Goal: Information Seeking & Learning: Learn about a topic

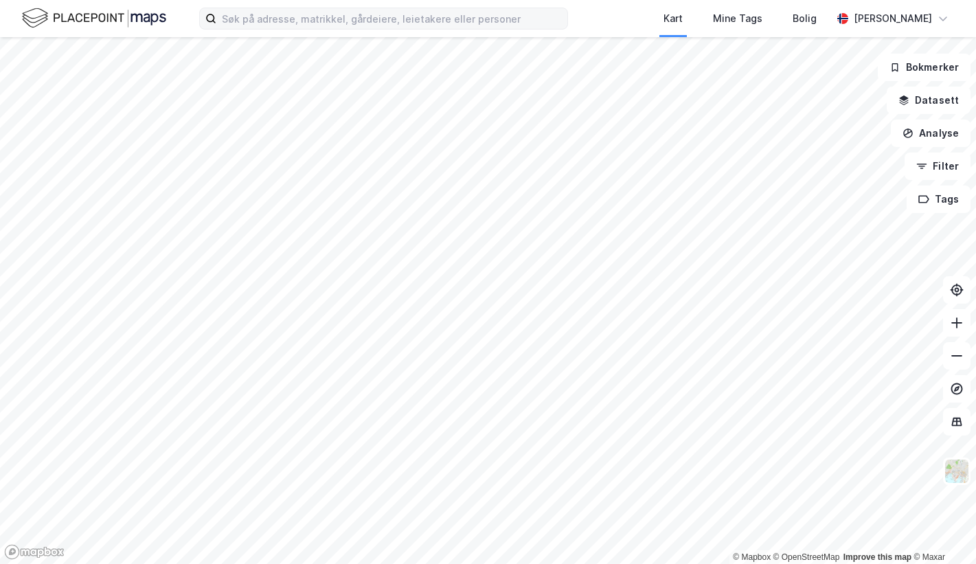
click at [295, 29] on label at bounding box center [383, 19] width 369 height 22
click at [295, 29] on input at bounding box center [391, 18] width 351 height 21
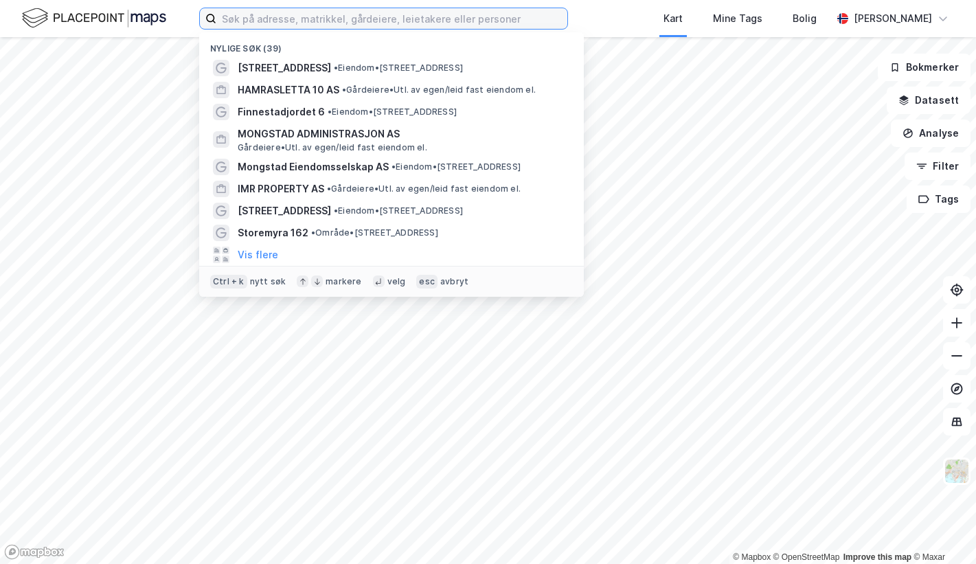
click at [295, 21] on input at bounding box center [391, 18] width 351 height 21
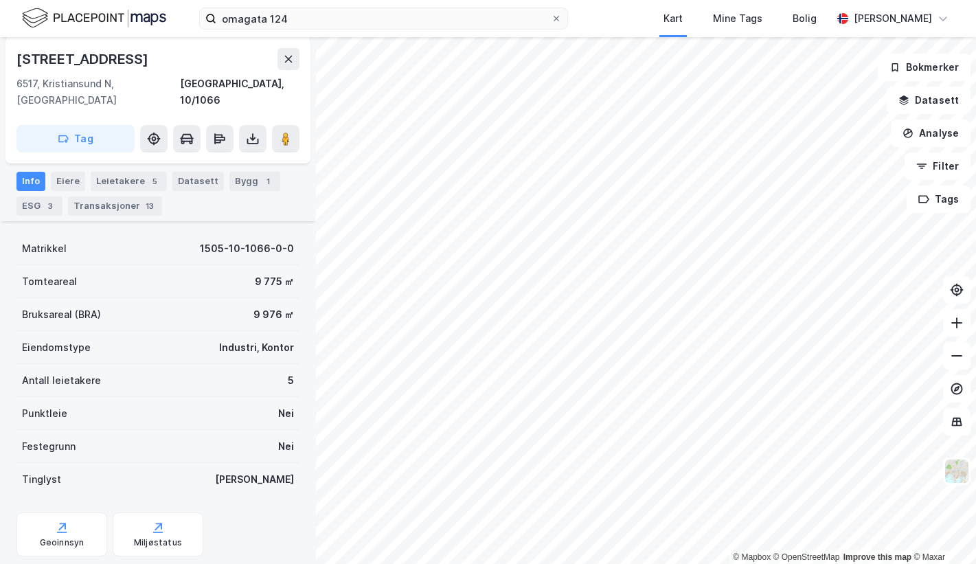
scroll to position [184, 0]
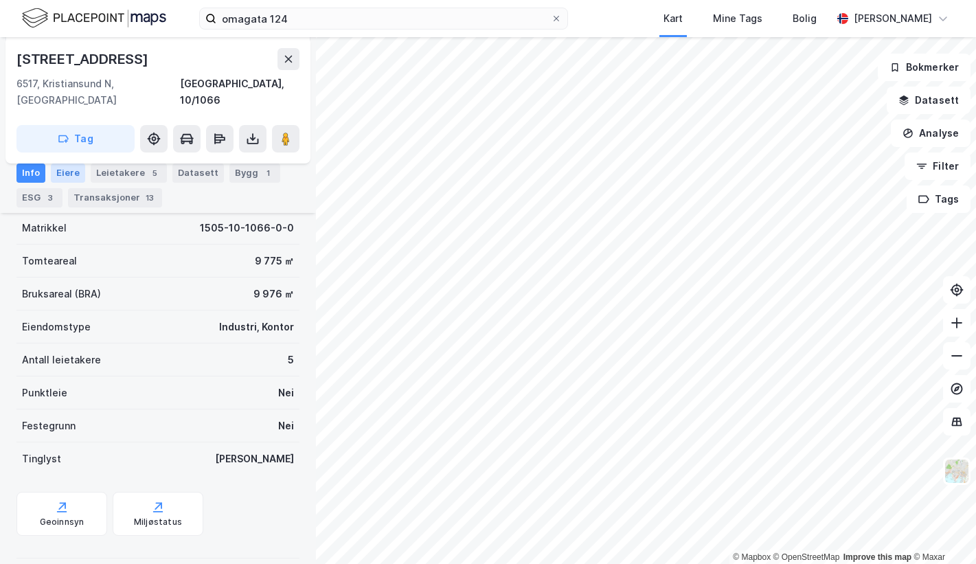
click at [80, 171] on div "Eiere" at bounding box center [68, 172] width 34 height 19
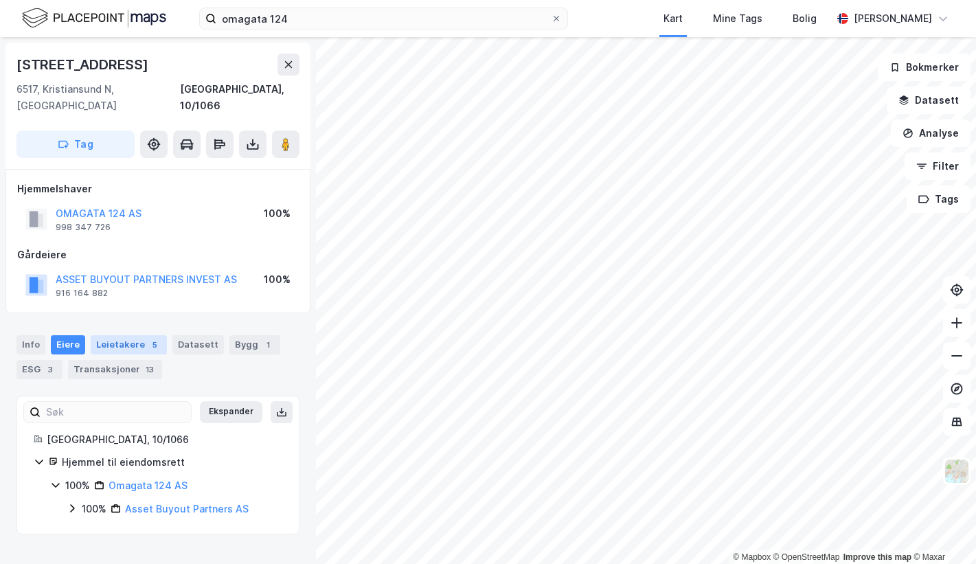
click at [128, 335] on div "Leietakere 5" at bounding box center [129, 344] width 76 height 19
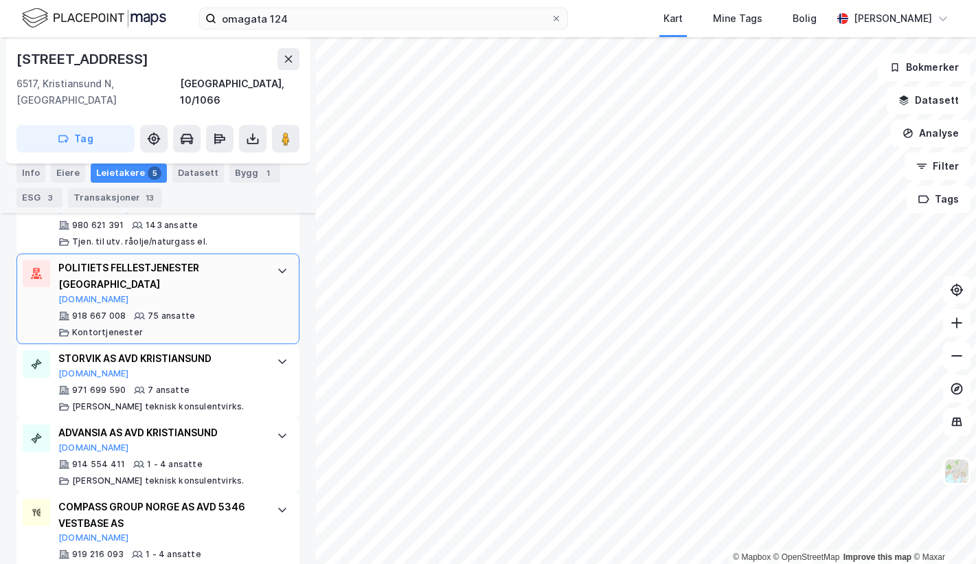
scroll to position [500, 0]
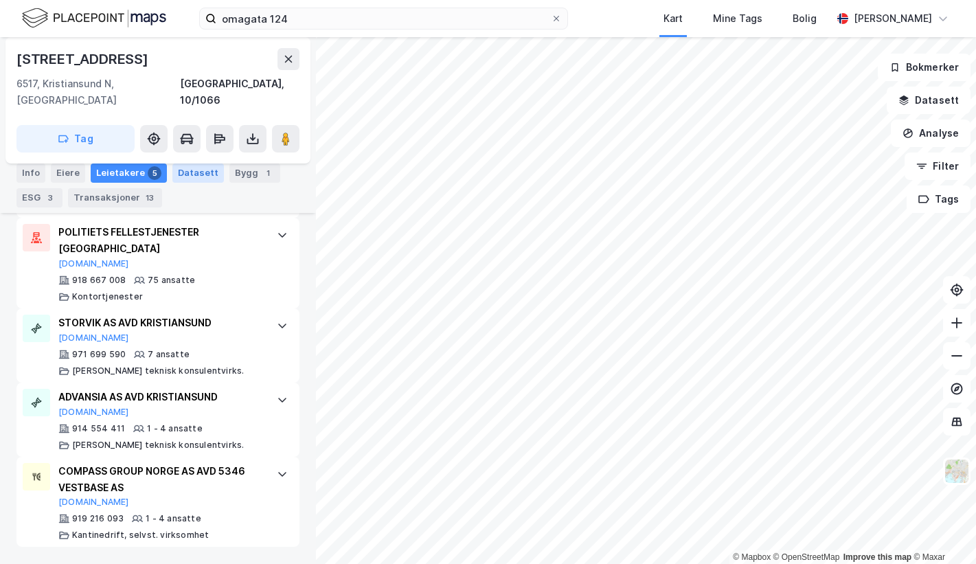
click at [181, 172] on div "Datasett" at bounding box center [198, 172] width 52 height 19
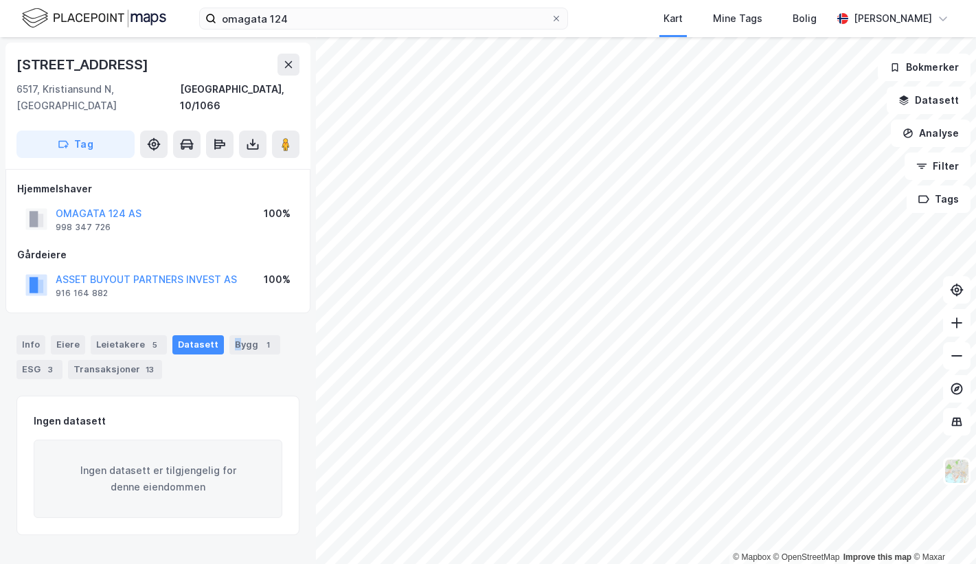
click at [228, 319] on div "Info [PERSON_NAME] 5 Datasett Bygg 1 ESG 3 Transaksjoner 13" at bounding box center [158, 352] width 316 height 66
drag, startPoint x: 228, startPoint y: 314, endPoint x: 231, endPoint y: 321, distance: 8.3
click at [231, 335] on div "Bygg 1" at bounding box center [254, 344] width 51 height 19
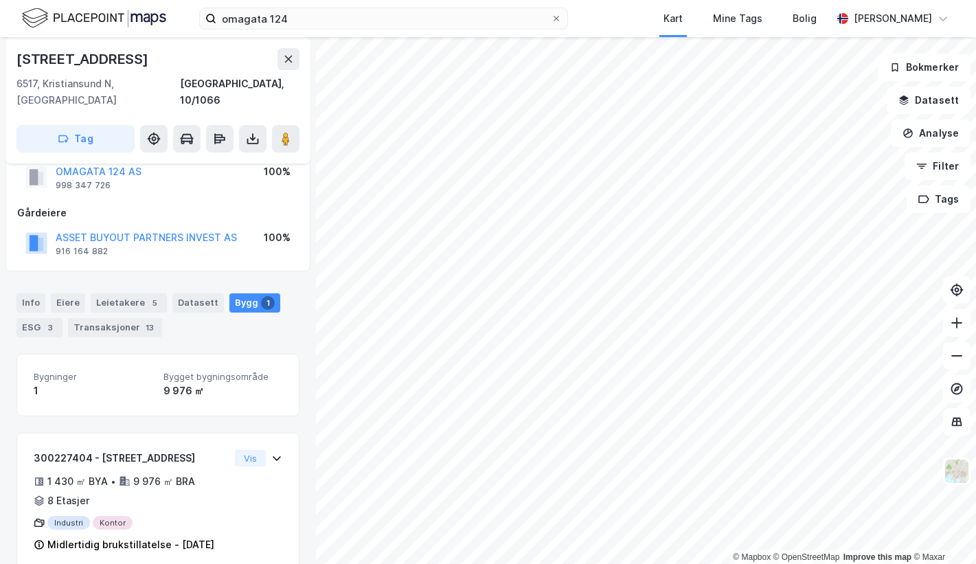
scroll to position [65, 0]
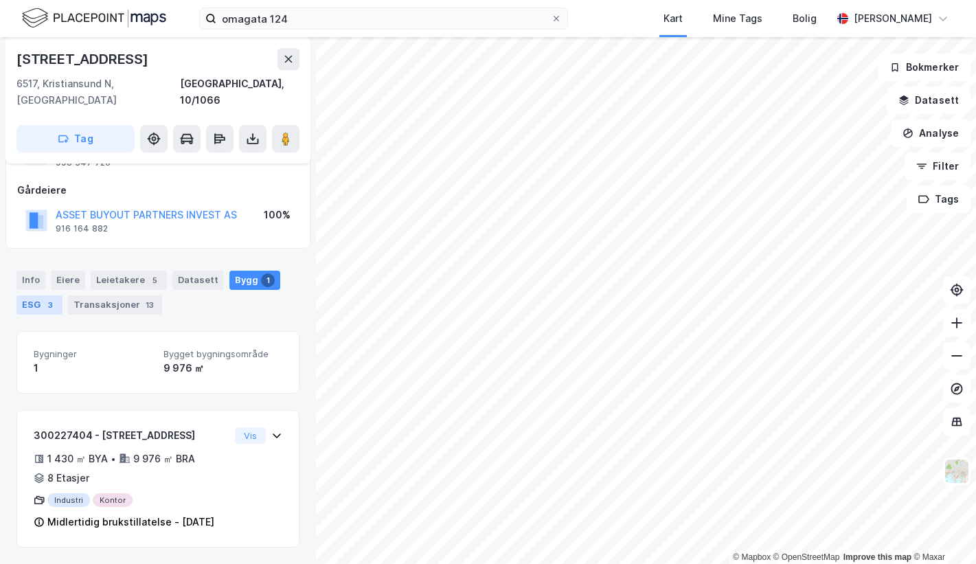
click at [21, 295] on div "ESG 3" at bounding box center [39, 304] width 46 height 19
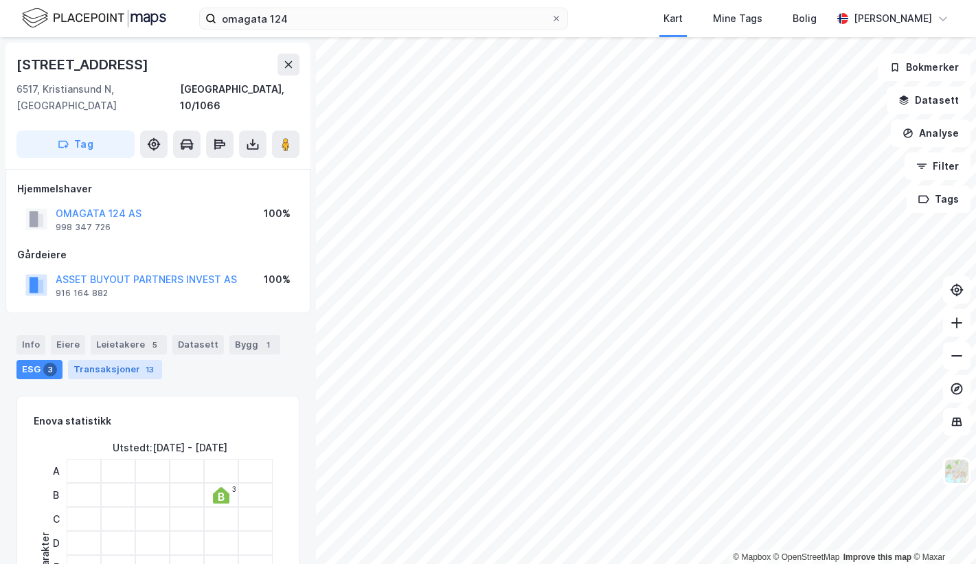
click at [120, 360] on div "Transaksjoner 13" at bounding box center [115, 369] width 94 height 19
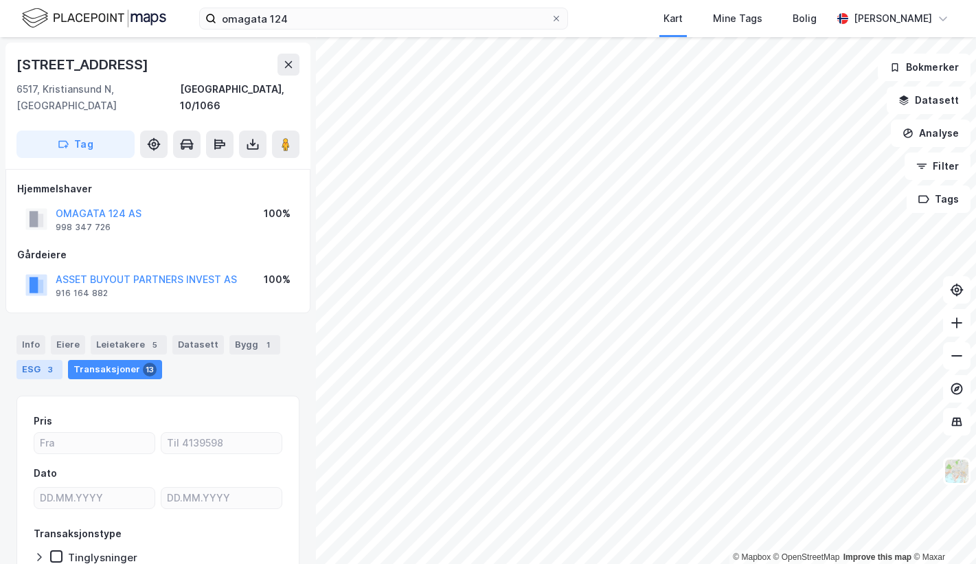
click at [36, 360] on div "ESG 3" at bounding box center [39, 369] width 46 height 19
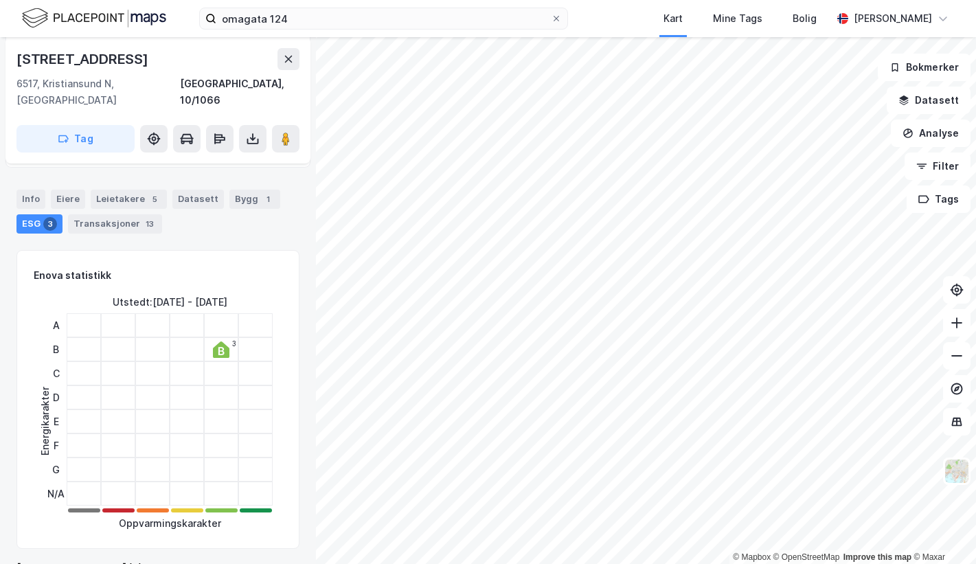
scroll to position [69, 0]
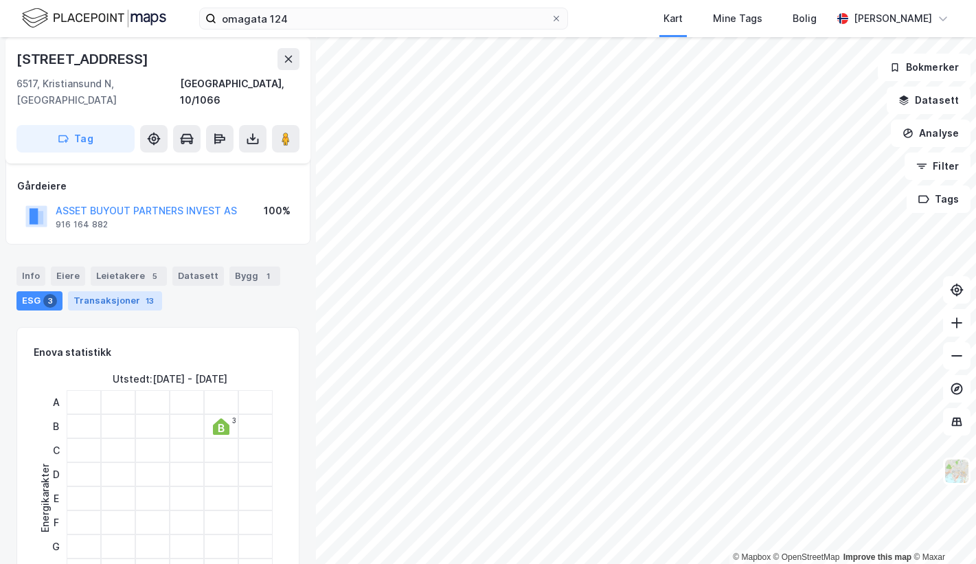
click at [99, 291] on div "Transaksjoner 13" at bounding box center [115, 300] width 94 height 19
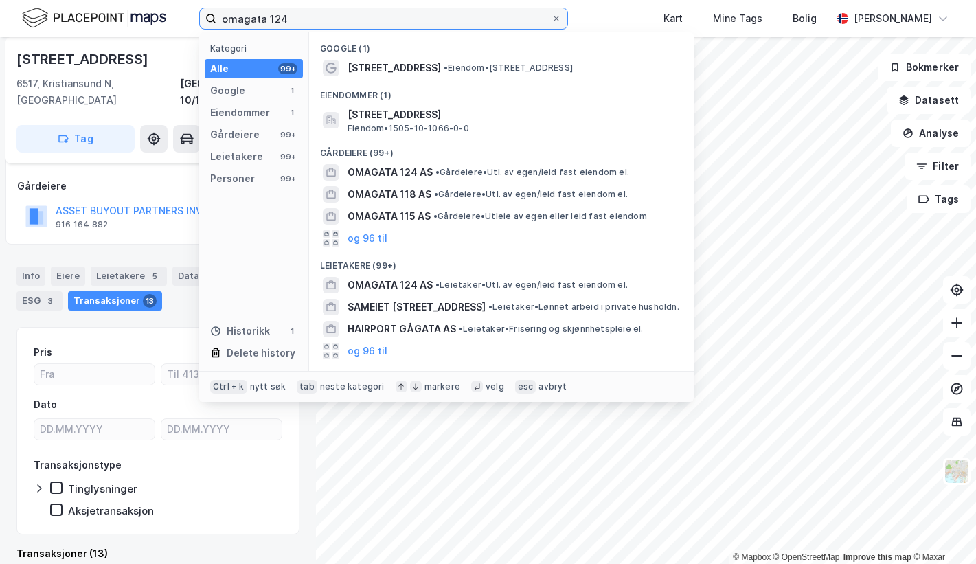
drag, startPoint x: 324, startPoint y: 19, endPoint x: 175, endPoint y: 22, distance: 149.1
click at [175, 22] on div "omagata 124 Kategori Alle 99+ Google 1 Eiendommer 1 Gårdeiere 99+ Leietakere 99…" at bounding box center [488, 18] width 976 height 37
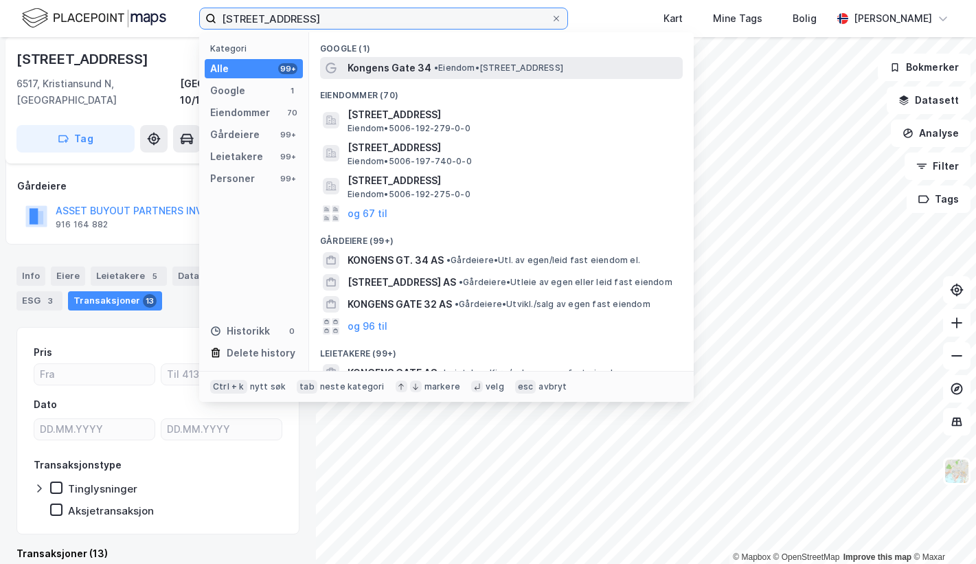
type input "[STREET_ADDRESS]"
click at [511, 69] on span "• Eiendom • [STREET_ADDRESS]" at bounding box center [498, 68] width 129 height 11
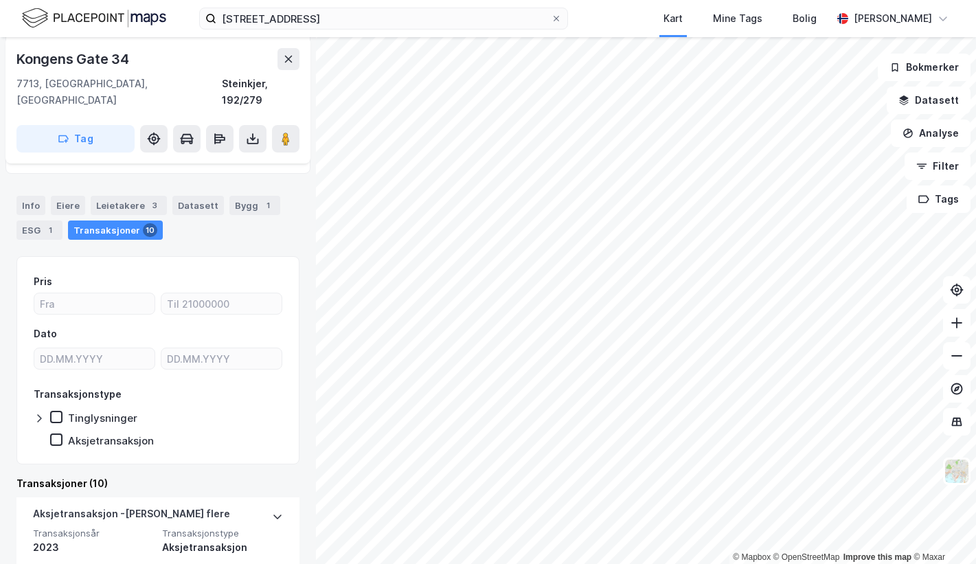
scroll to position [105, 0]
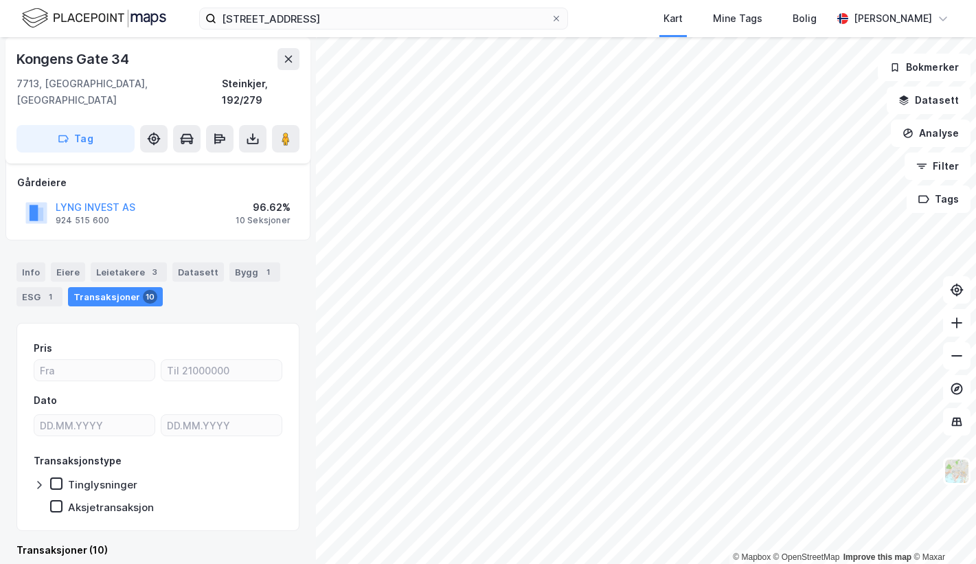
click at [235, 262] on div "Bygg 1" at bounding box center [254, 271] width 51 height 19
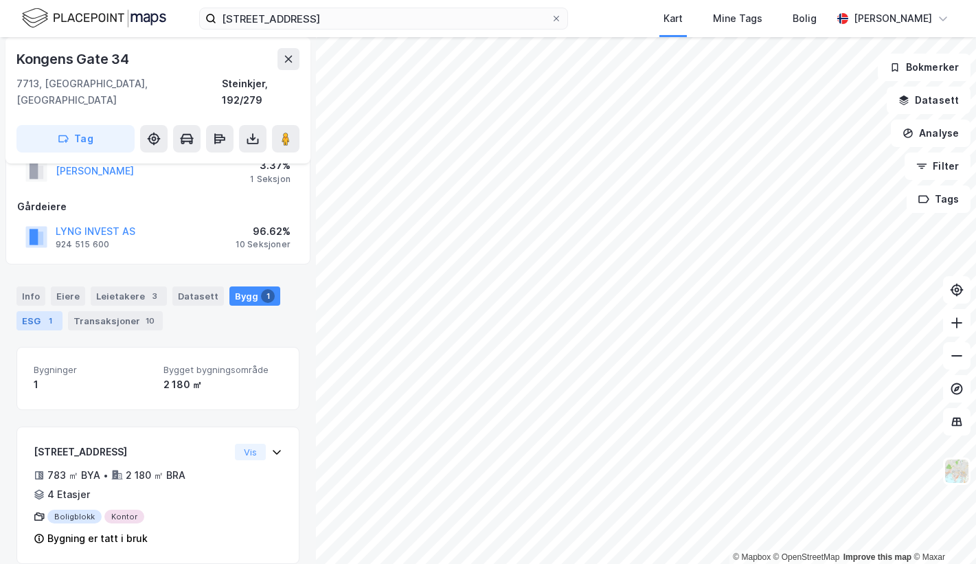
click at [30, 311] on div "ESG 1" at bounding box center [39, 320] width 46 height 19
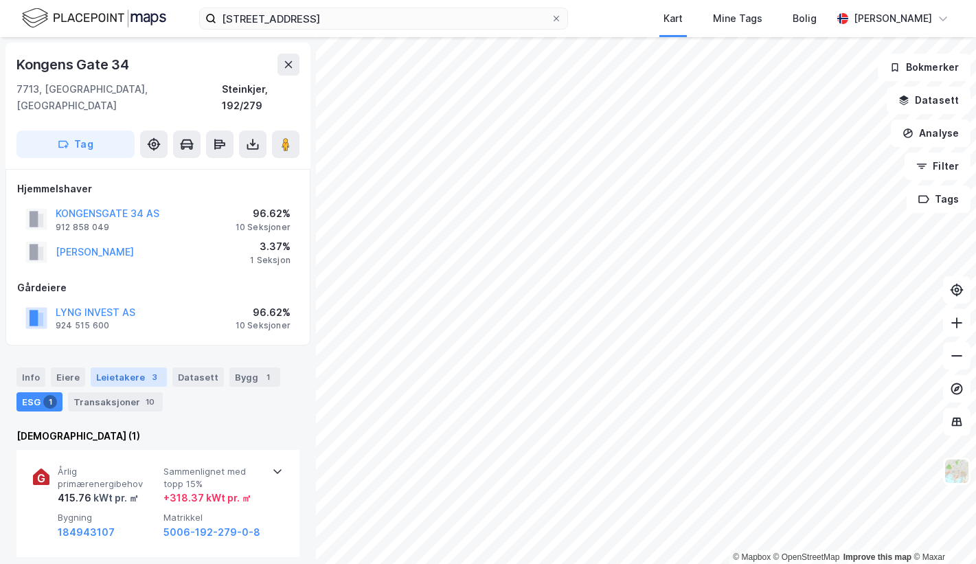
click at [138, 367] on div "Leietakere 3" at bounding box center [129, 376] width 76 height 19
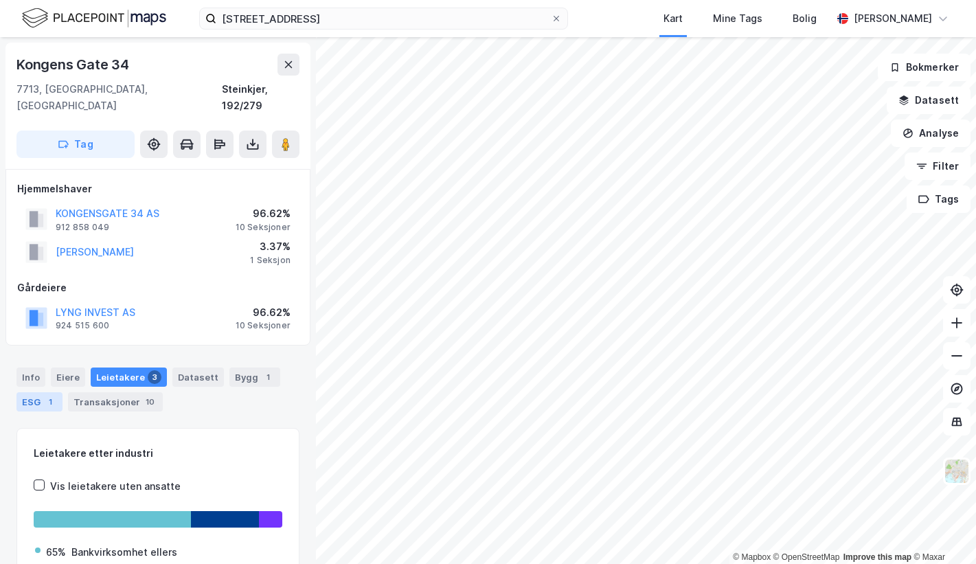
click at [27, 392] on div "ESG 1" at bounding box center [39, 401] width 46 height 19
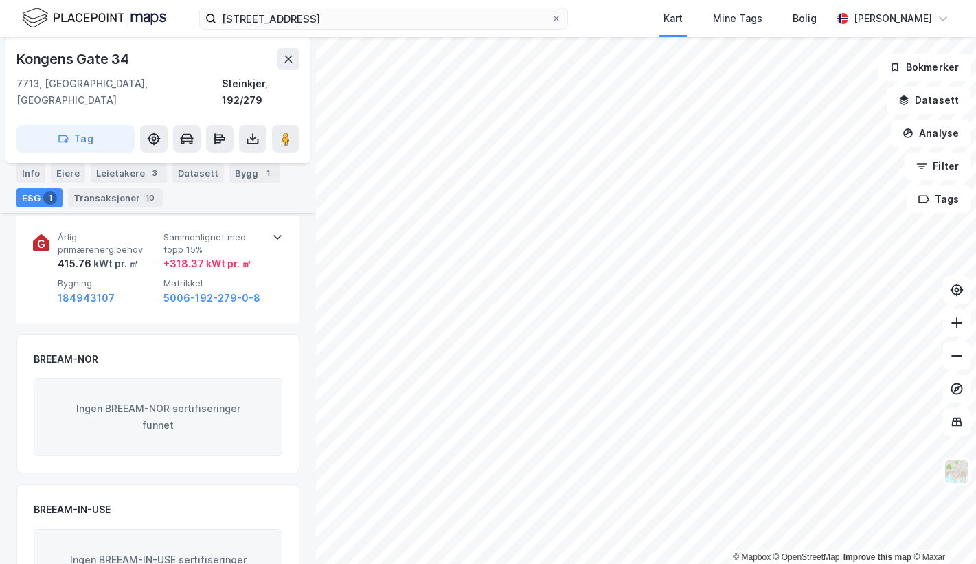
scroll to position [157, 0]
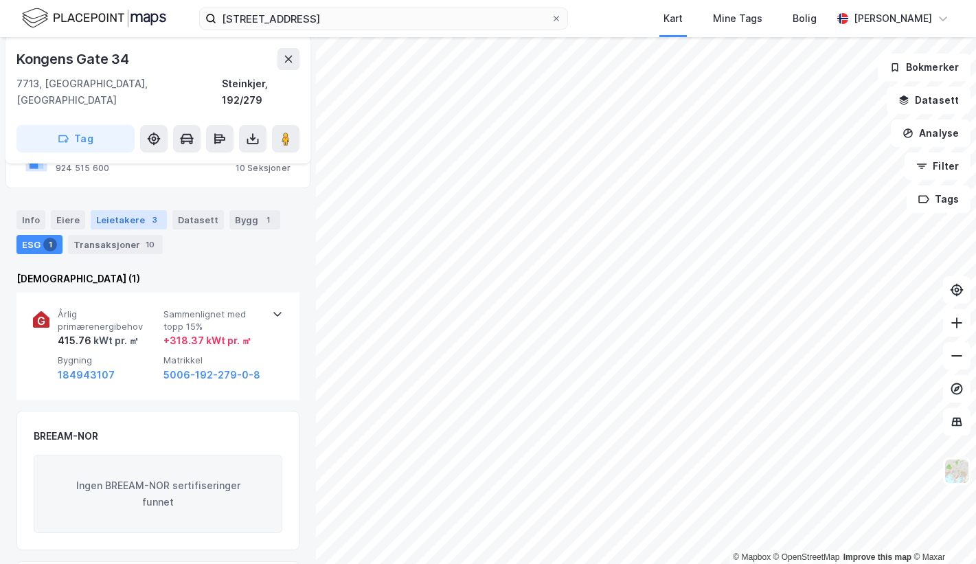
click at [125, 210] on div "Leietakere 3" at bounding box center [129, 219] width 76 height 19
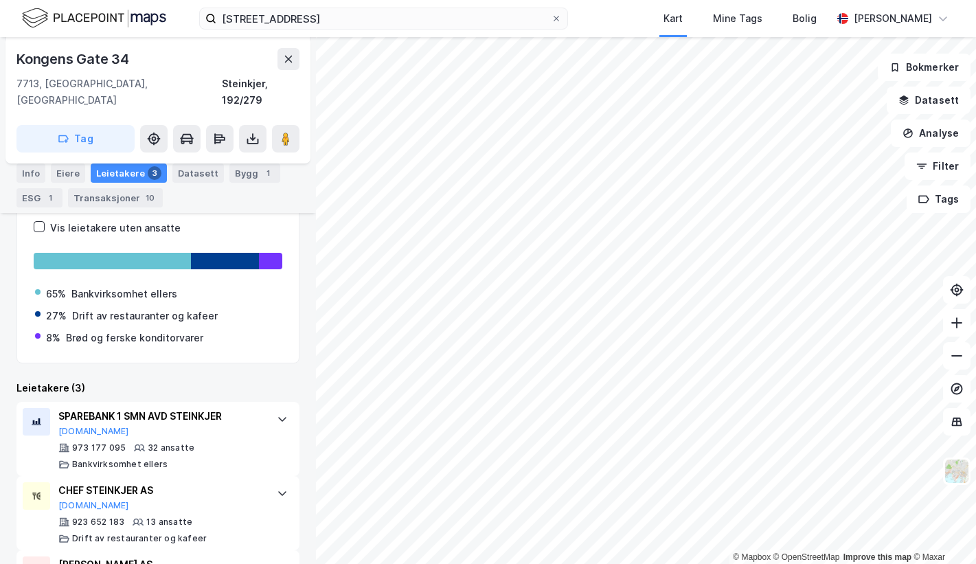
scroll to position [319, 0]
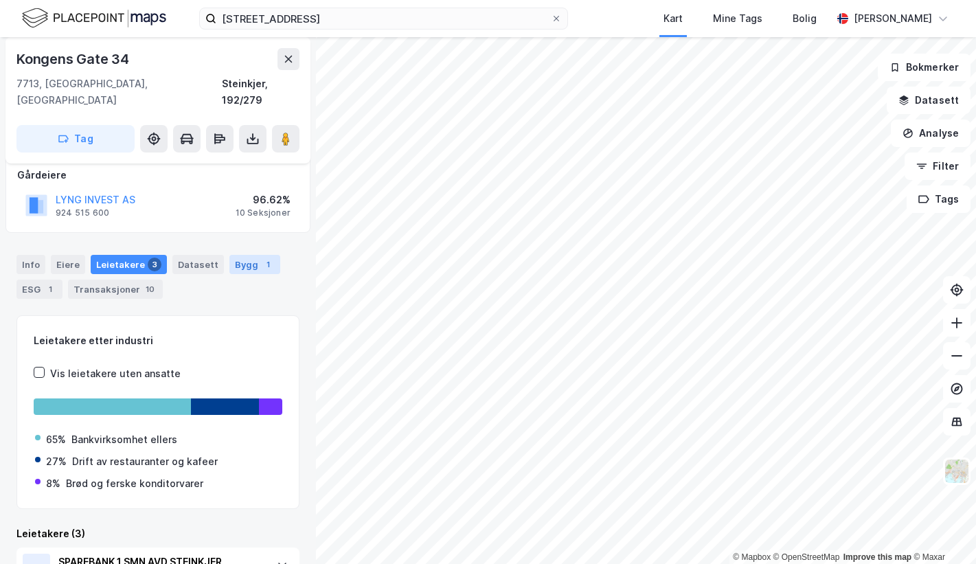
click at [236, 255] on div "Bygg 1" at bounding box center [254, 264] width 51 height 19
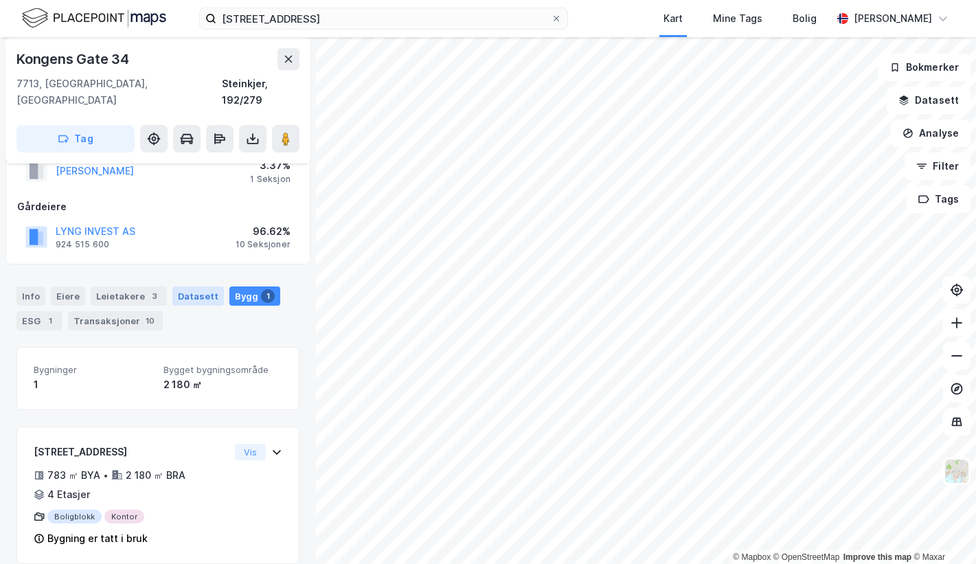
click at [187, 287] on div "Datasett" at bounding box center [198, 295] width 52 height 19
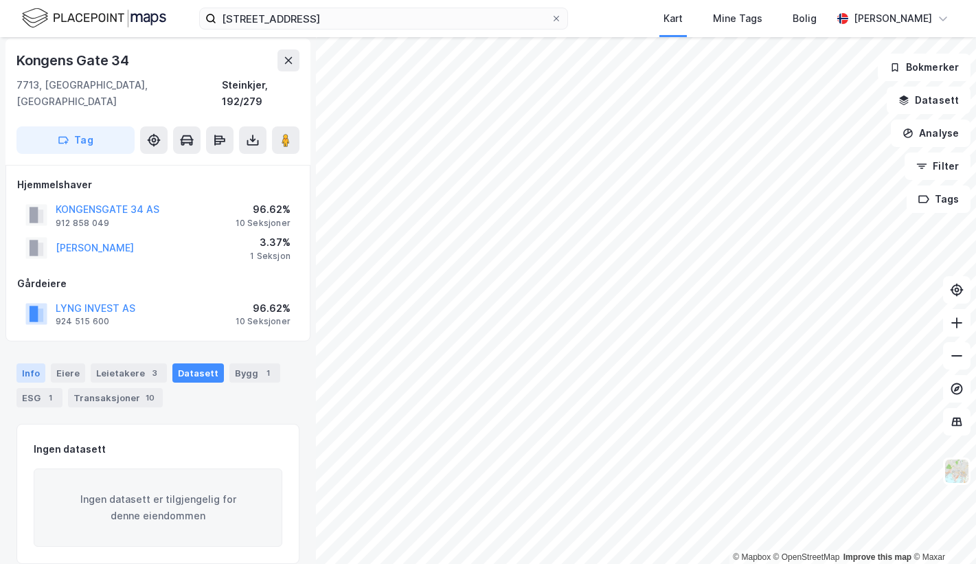
click at [33, 363] on div "Info" at bounding box center [30, 372] width 29 height 19
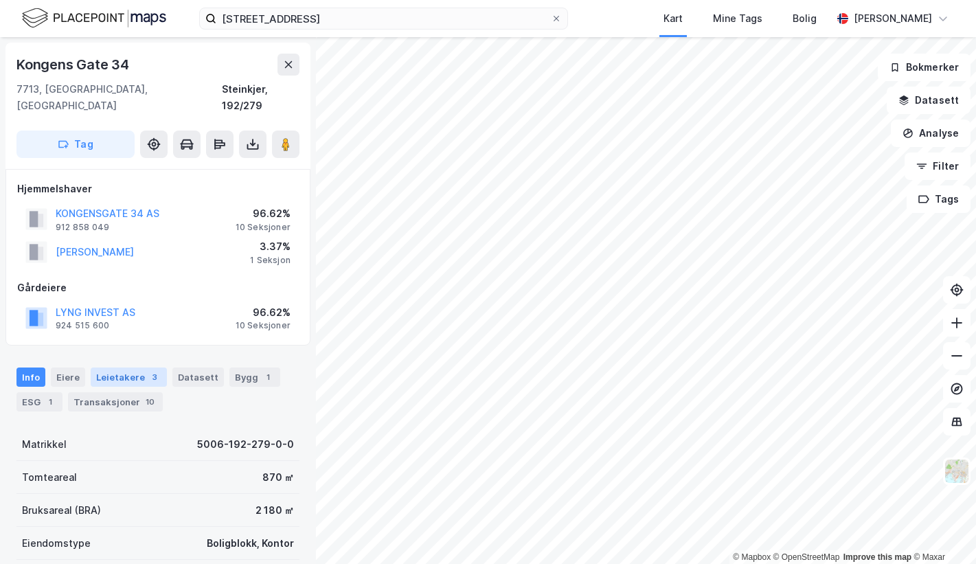
click at [109, 367] on div "Leietakere 3" at bounding box center [129, 376] width 76 height 19
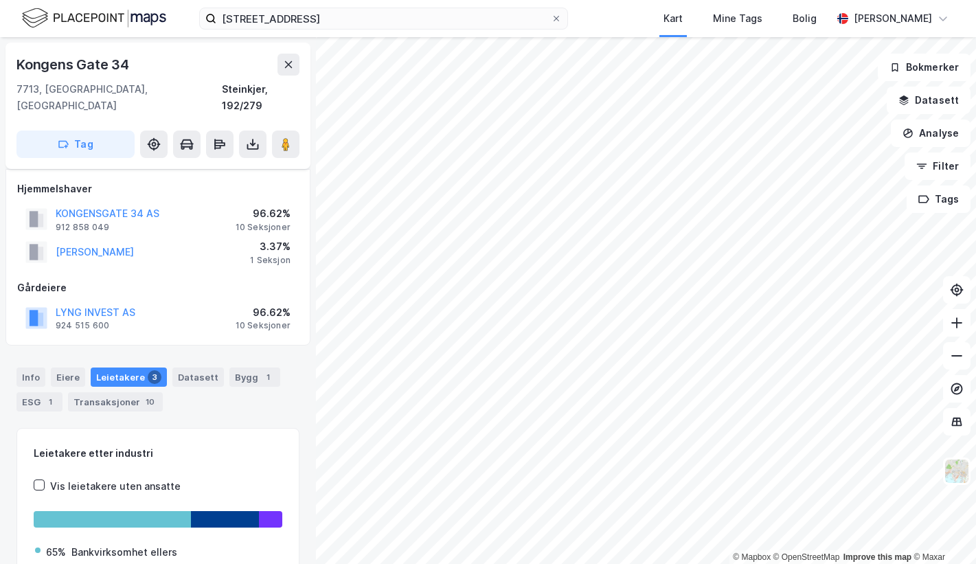
scroll to position [96, 0]
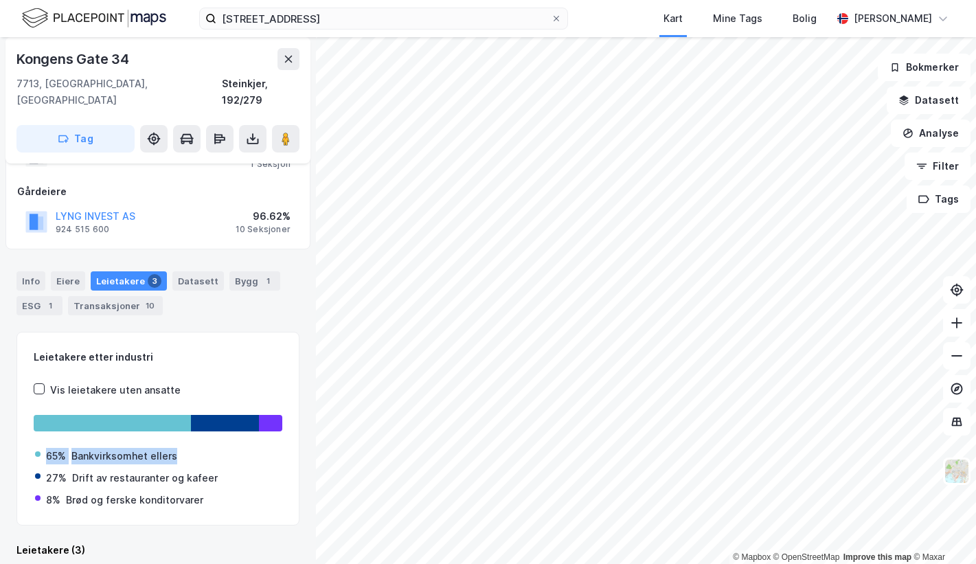
drag, startPoint x: 178, startPoint y: 434, endPoint x: 43, endPoint y: 441, distance: 135.5
click at [43, 448] on div "65% Bankvirksomhet ellers" at bounding box center [158, 456] width 246 height 16
drag, startPoint x: 43, startPoint y: 441, endPoint x: 230, endPoint y: 271, distance: 253.3
click at [230, 271] on div "Bygg 1" at bounding box center [254, 280] width 51 height 19
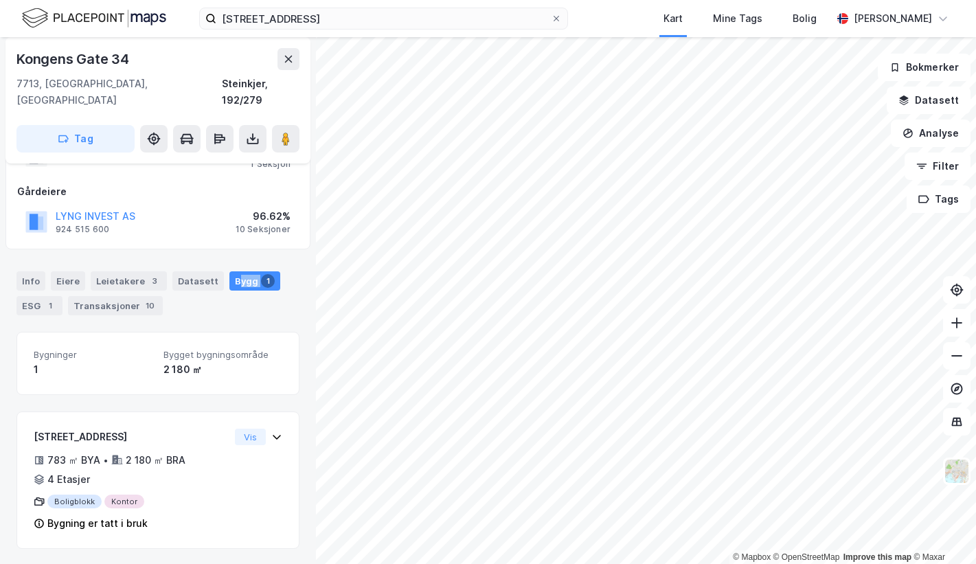
scroll to position [81, 0]
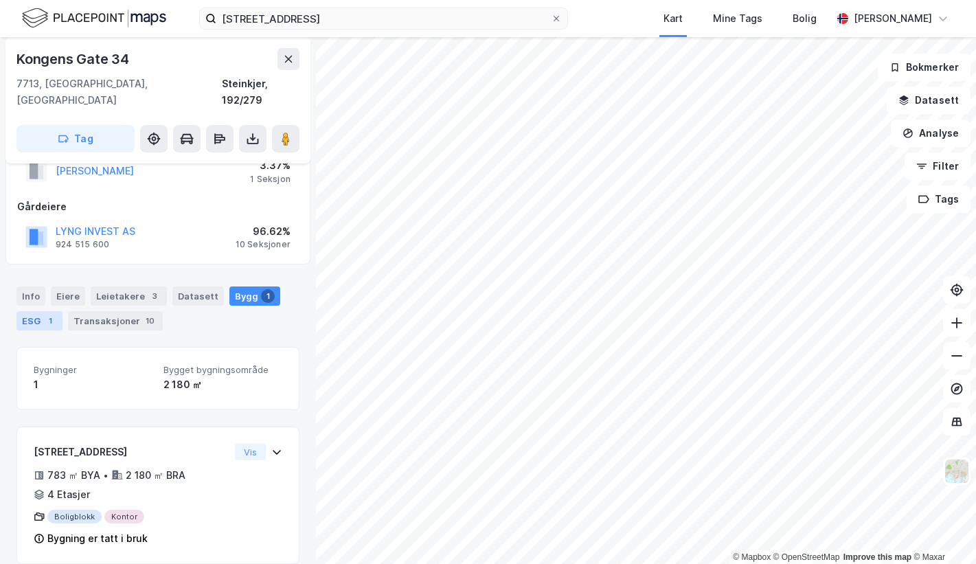
click at [45, 314] on div "1" at bounding box center [50, 321] width 14 height 14
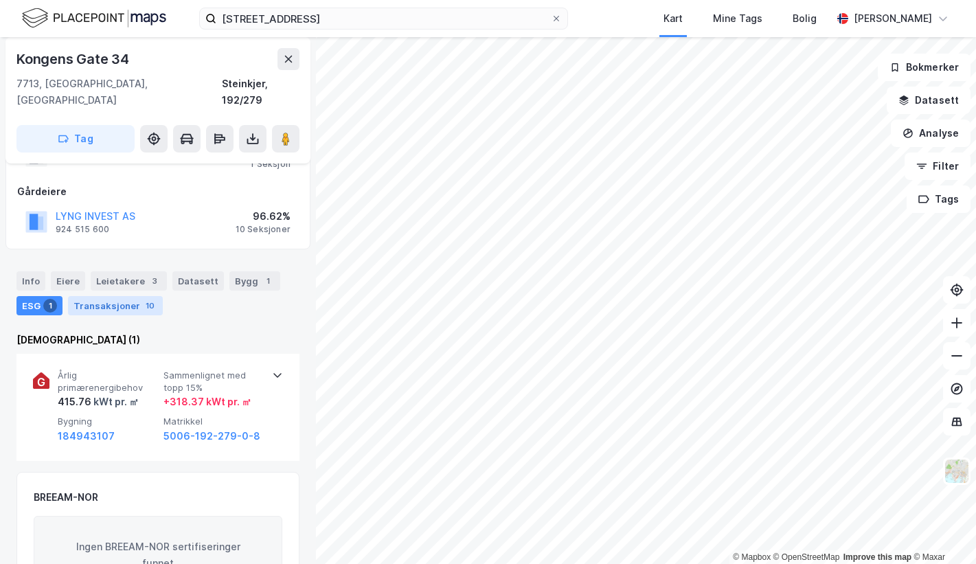
click at [111, 296] on div "Transaksjoner 10" at bounding box center [115, 305] width 95 height 19
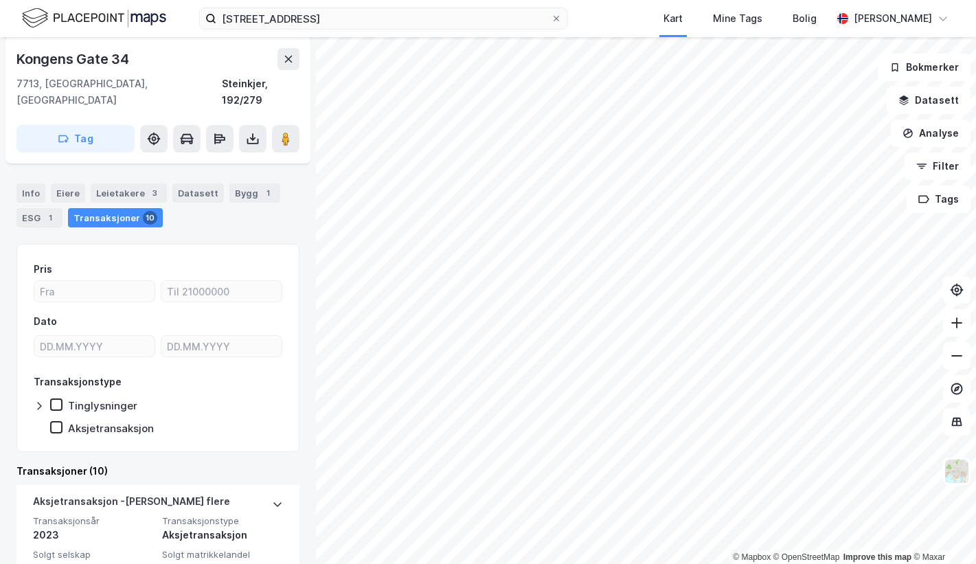
scroll to position [69, 0]
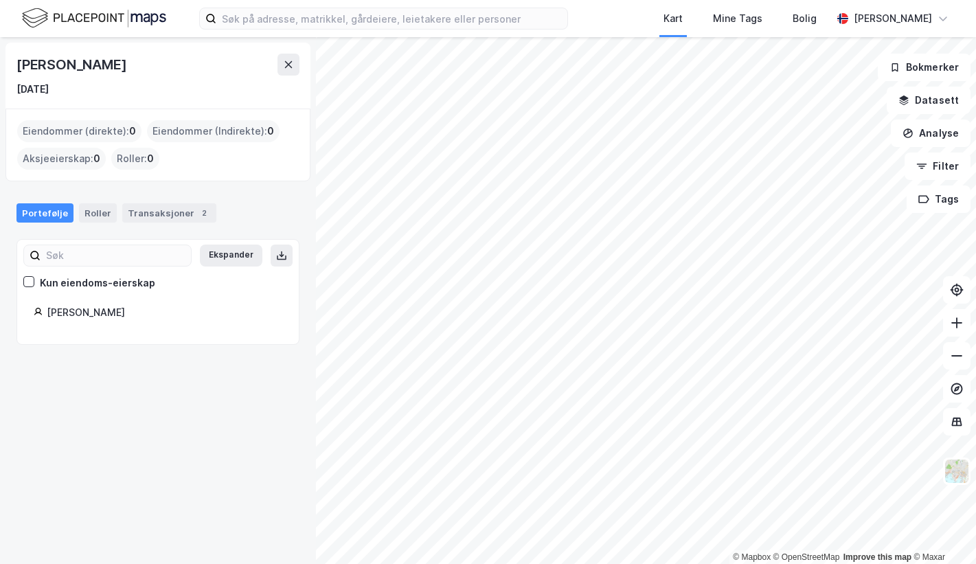
drag, startPoint x: 146, startPoint y: 58, endPoint x: 19, endPoint y: 56, distance: 126.4
click at [19, 56] on div "Fredrik Grønnesby" at bounding box center [157, 65] width 283 height 22
copy div "Fredrik Grønnesby"
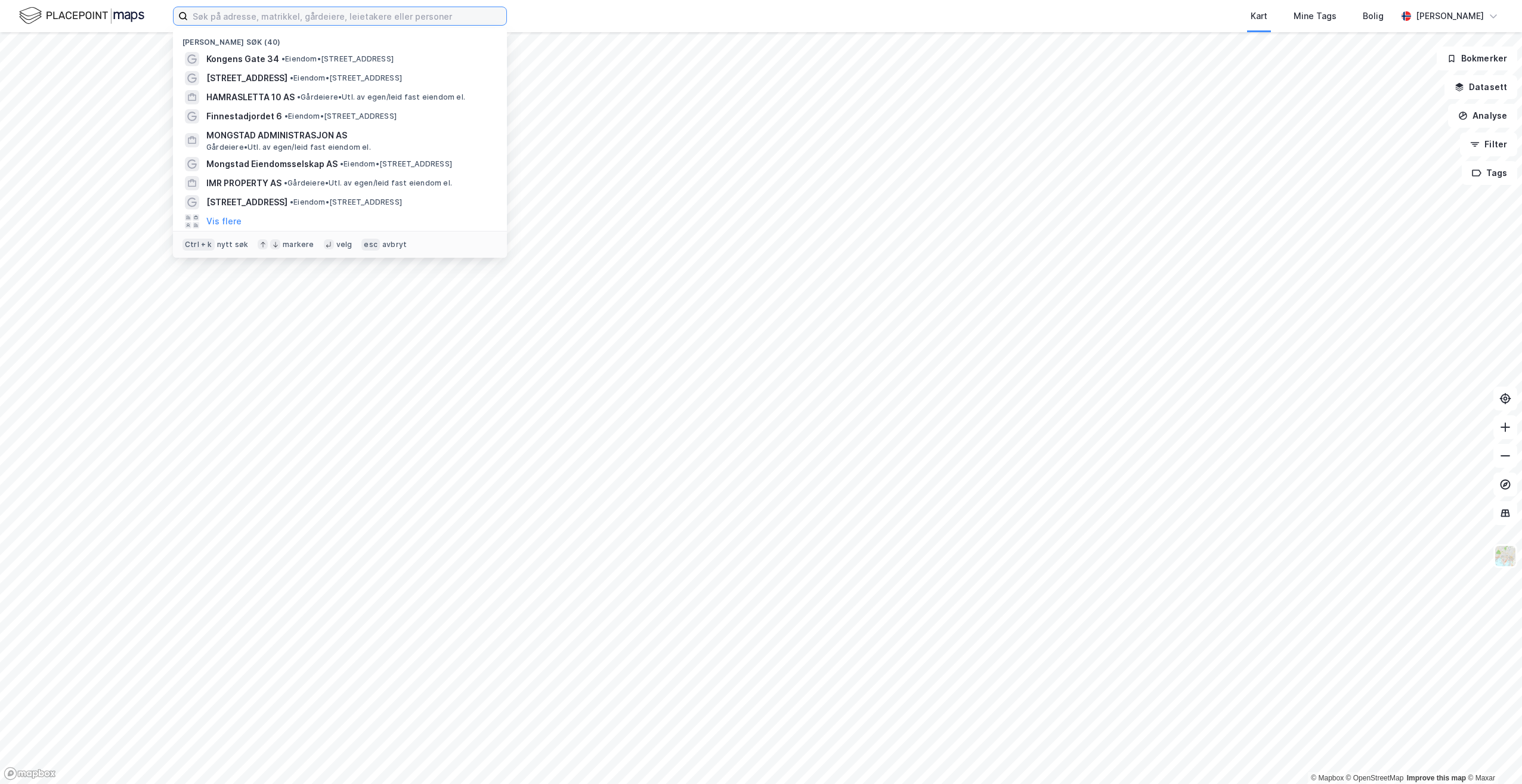
click at [280, 22] on input at bounding box center [346, 16] width 319 height 18
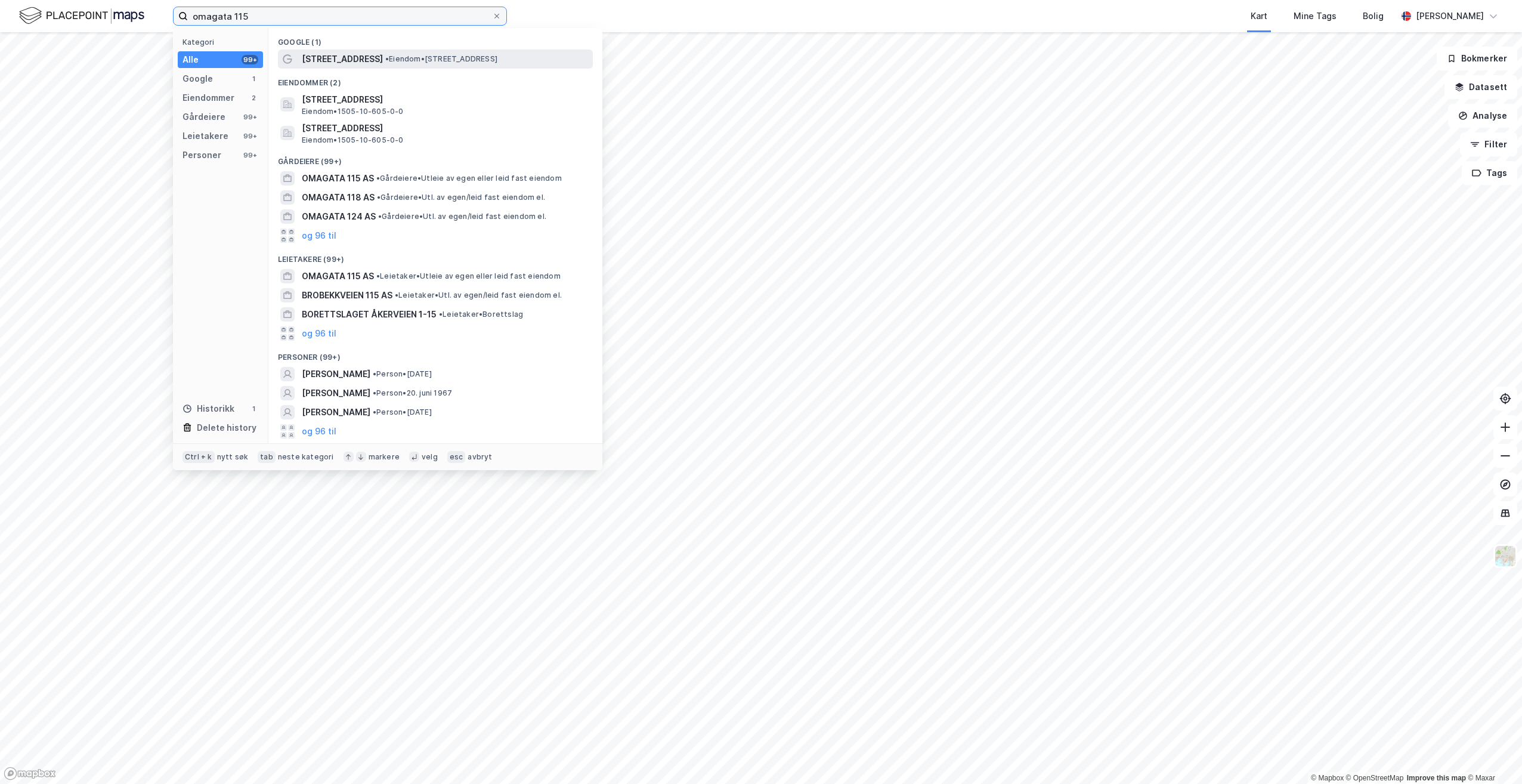
type input "omagata 115"
click at [375, 64] on div "Omagata 115 • Eiendom • Omagata 115, 6517 Kristiansund" at bounding box center [446, 59] width 288 height 14
